Goal: Find specific page/section

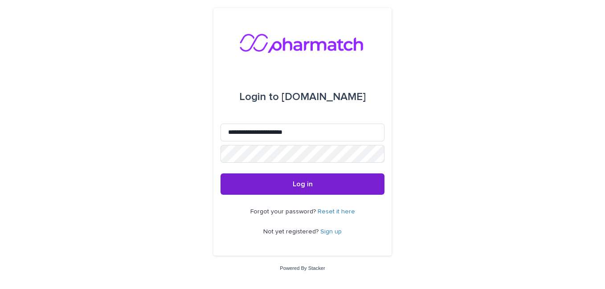
click at [317, 194] on button "Log in" at bounding box center [302, 184] width 164 height 21
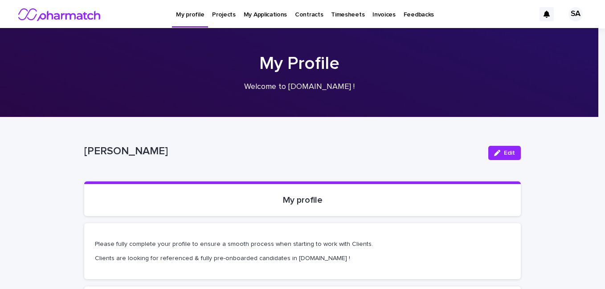
click at [233, 18] on div "Projects" at bounding box center [224, 9] width 32 height 19
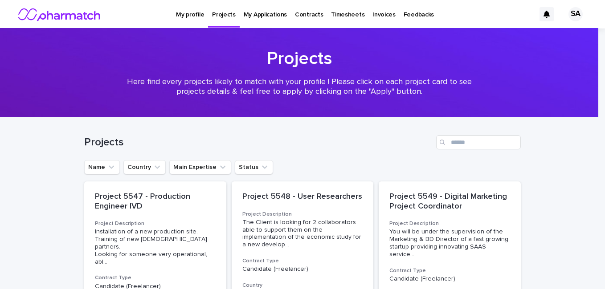
click at [321, 115] on div at bounding box center [299, 72] width 598 height 89
click at [242, 166] on button "Status" at bounding box center [254, 167] width 38 height 14
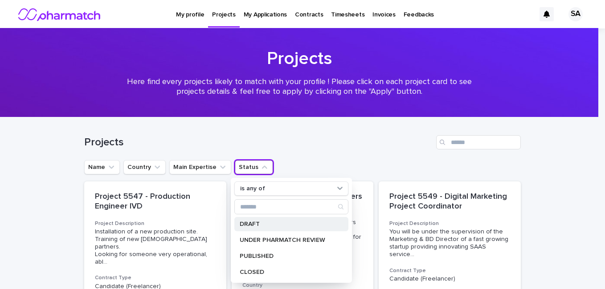
click at [241, 220] on div "DRAFT" at bounding box center [291, 224] width 114 height 14
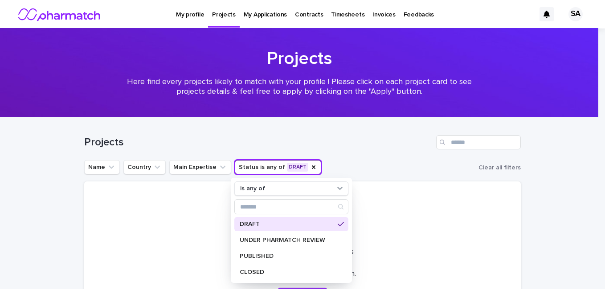
click at [341, 168] on div "Name Country Main Expertise Status is any of DRAFT is any of DRAFT UNDER PHARMA…" at bounding box center [302, 167] width 436 height 14
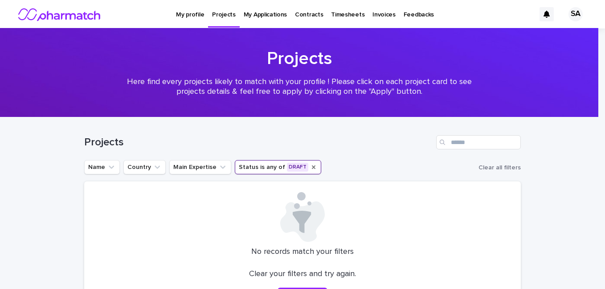
click at [310, 169] on icon "Status" at bounding box center [313, 167] width 7 height 7
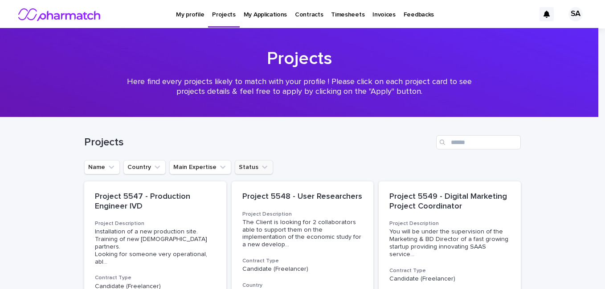
click at [260, 171] on icon "Status" at bounding box center [264, 167] width 9 height 9
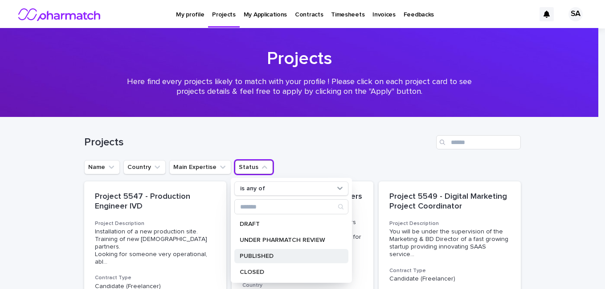
click at [253, 255] on p "PUBLISHED" at bounding box center [287, 256] width 94 height 6
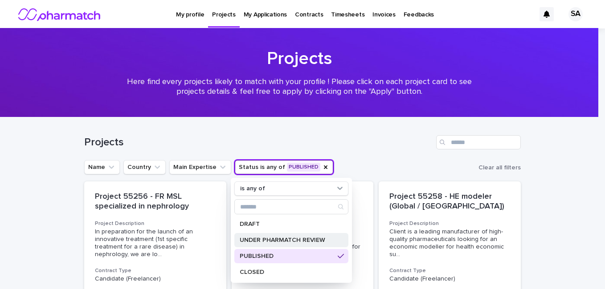
click at [261, 241] on p "UNDER PHARMATCH REVIEW" at bounding box center [287, 240] width 94 height 6
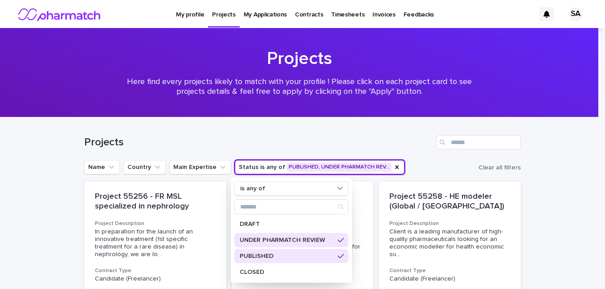
click at [257, 253] on div "PUBLISHED" at bounding box center [291, 256] width 114 height 14
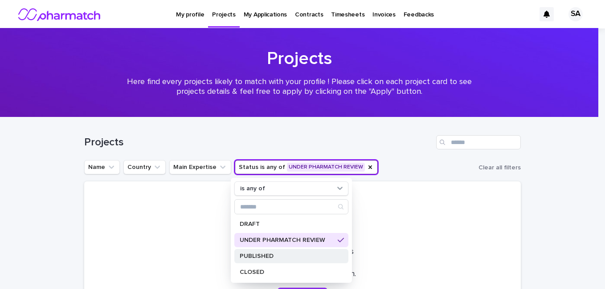
click at [288, 256] on p "PUBLISHED" at bounding box center [287, 256] width 94 height 6
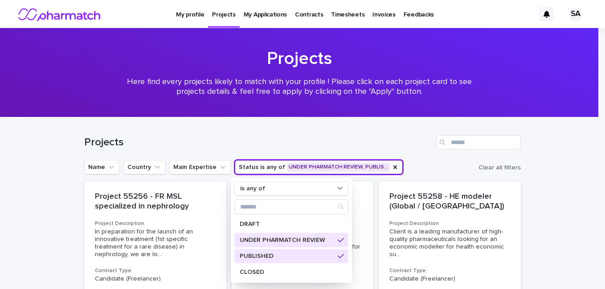
click at [299, 240] on p "UNDER PHARMATCH REVIEW" at bounding box center [287, 240] width 94 height 6
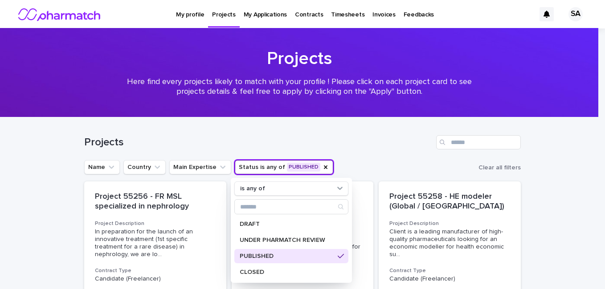
click at [359, 157] on div "Projects" at bounding box center [302, 139] width 436 height 43
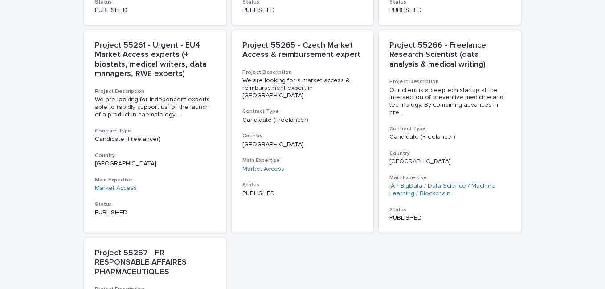
scroll to position [349, 0]
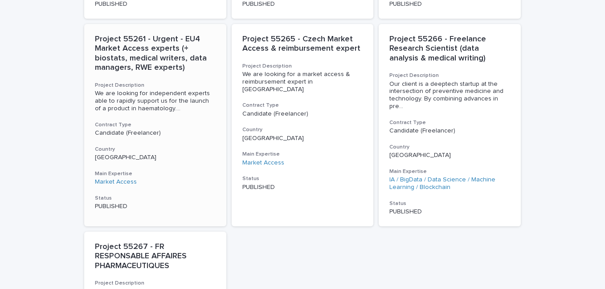
click at [206, 146] on h3 "Country" at bounding box center [155, 149] width 121 height 7
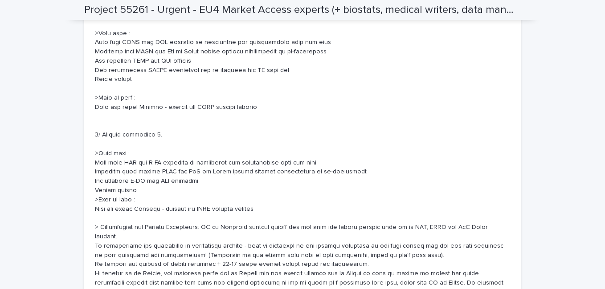
scroll to position [401, 0]
